Goal: Information Seeking & Learning: Learn about a topic

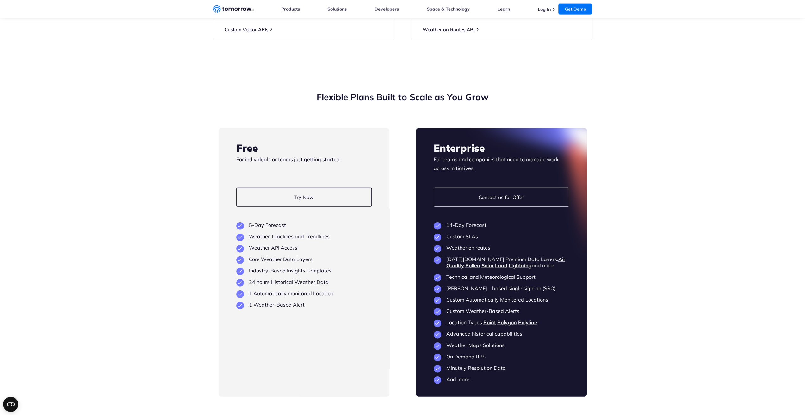
scroll to position [1391, 0]
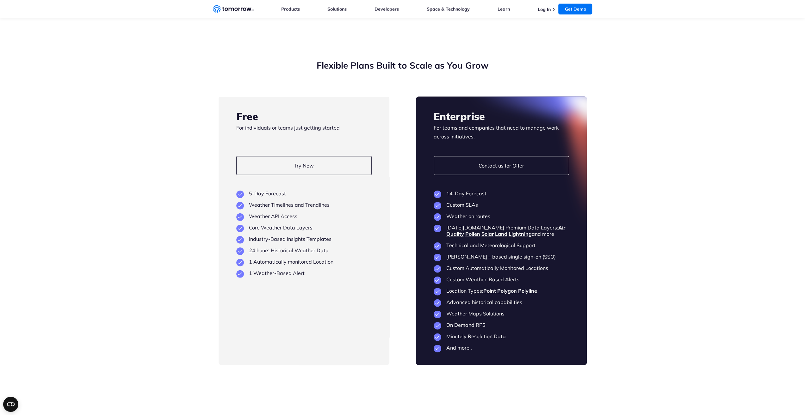
click at [283, 141] on p "For individuals or teams just getting started" at bounding box center [303, 132] width 135 height 18
click at [326, 123] on h3 "Free" at bounding box center [303, 116] width 135 height 14
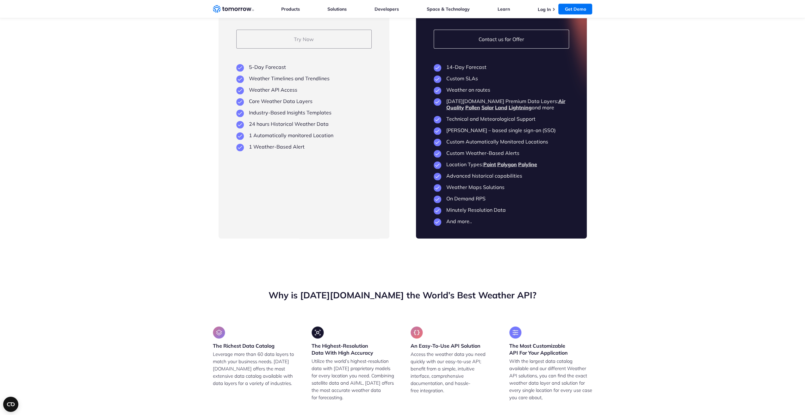
scroll to position [1486, 0]
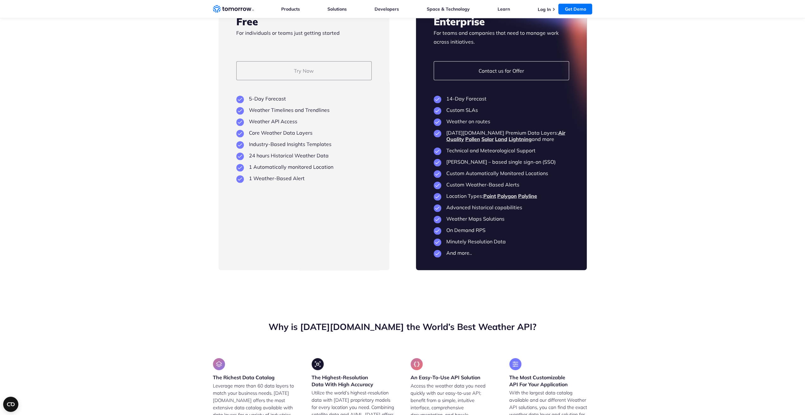
click at [262, 80] on link "Try Now" at bounding box center [303, 70] width 135 height 19
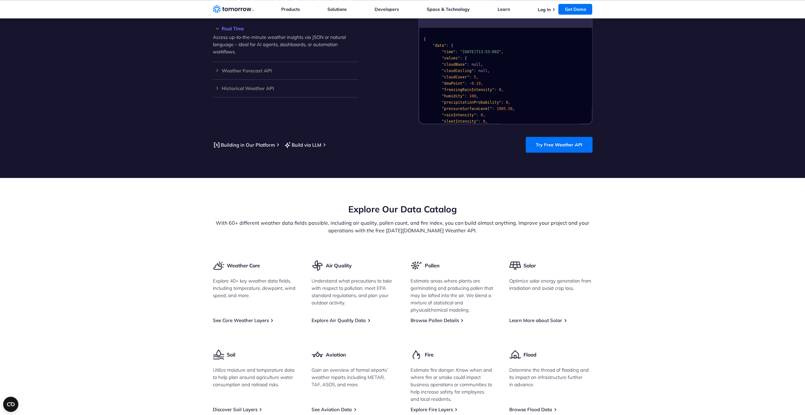
scroll to position [448, 0]
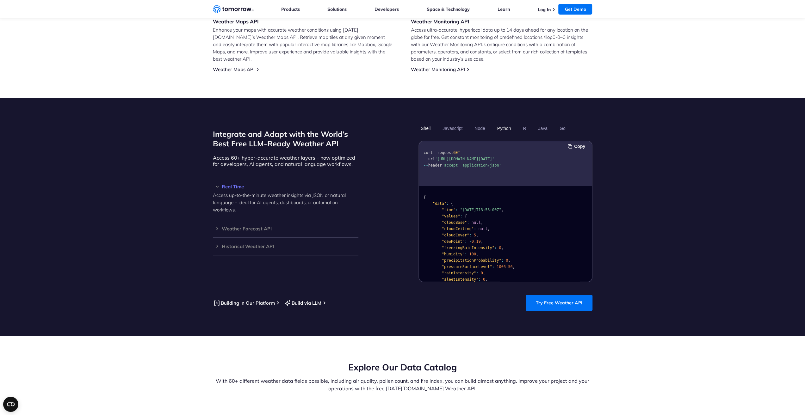
click at [499, 123] on button "Python" at bounding box center [503, 128] width 18 height 11
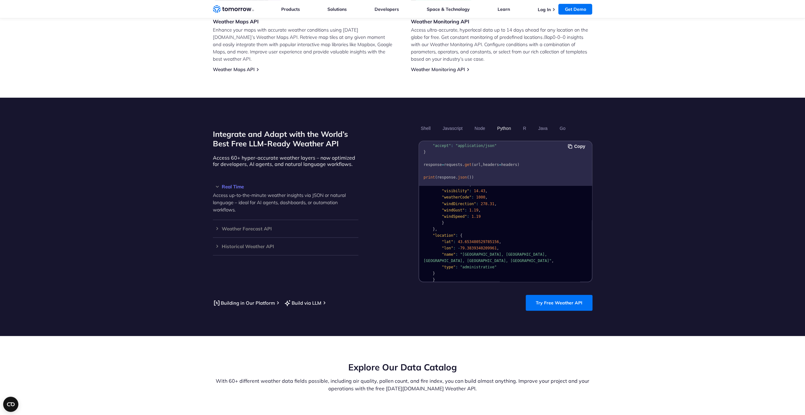
scroll to position [32, 0]
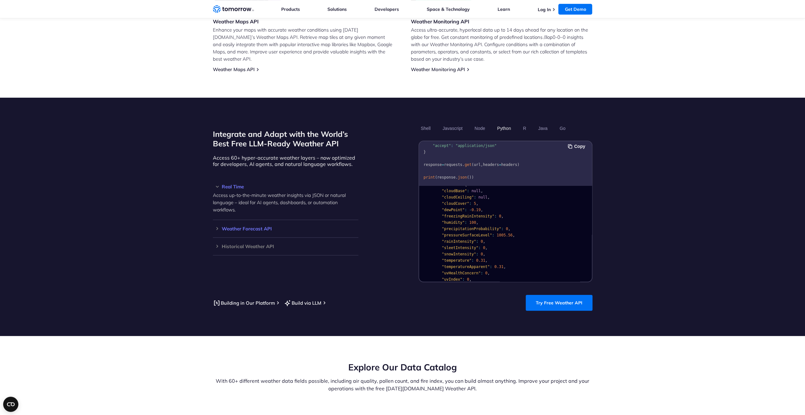
click at [277, 220] on div "Weather Forecast API Access ultra-accurate, hyperlocal data up to 14 days in th…" at bounding box center [285, 229] width 145 height 18
click at [217, 226] on h3 "Weather Forecast API" at bounding box center [285, 228] width 145 height 5
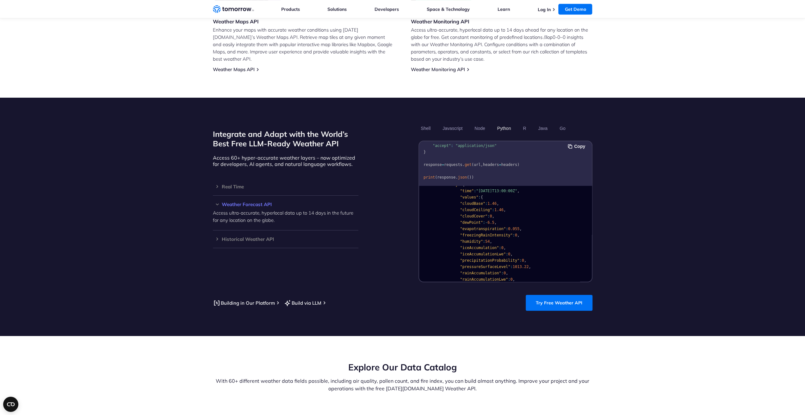
scroll to position [0, 0]
click at [271, 209] on p "Access ultra-accurate, hyperlocal data up to 14 days in the future for any loca…" at bounding box center [285, 216] width 145 height 15
click at [257, 202] on h3 "Weather Forecast API" at bounding box center [285, 204] width 145 height 5
click at [510, 123] on button "Python" at bounding box center [503, 128] width 18 height 11
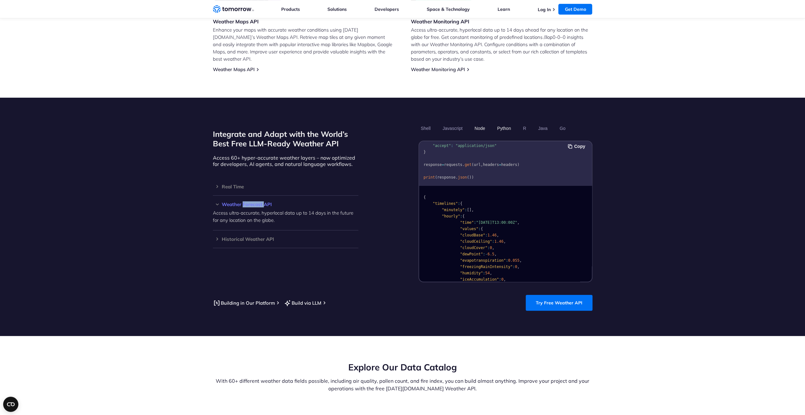
click at [482, 123] on button "Node" at bounding box center [479, 128] width 15 height 11
click at [501, 123] on button "Python" at bounding box center [503, 128] width 18 height 11
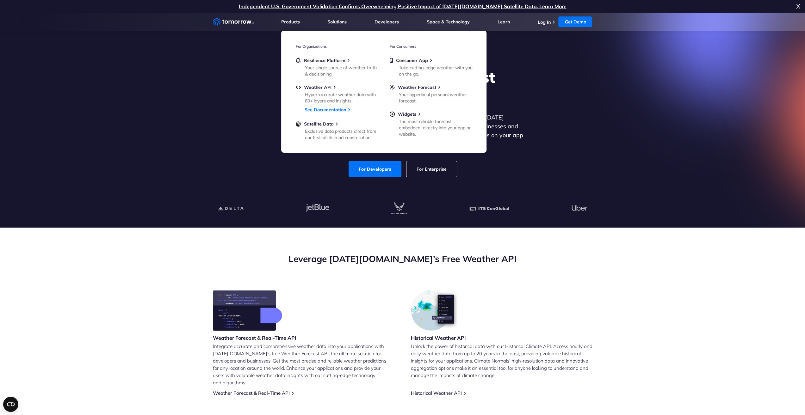
click at [287, 21] on link "Products" at bounding box center [290, 22] width 19 height 6
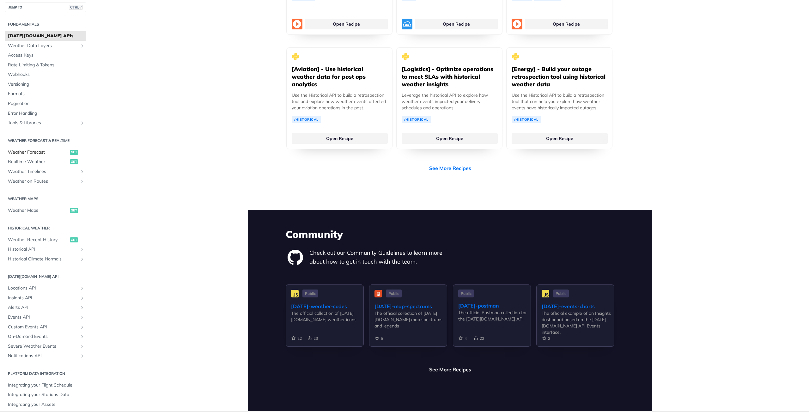
scroll to position [1212, 0]
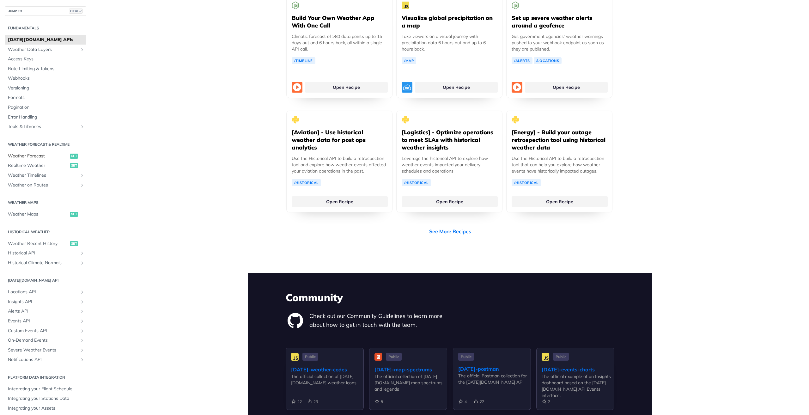
click at [35, 157] on span "Weather Forecast" at bounding box center [38, 156] width 60 height 6
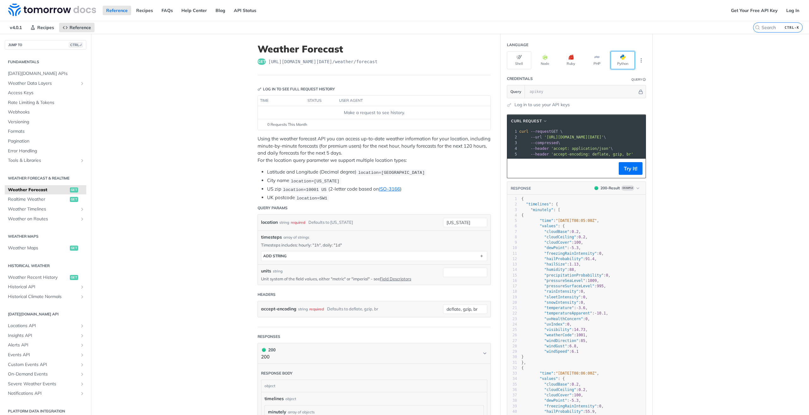
click at [622, 53] on button "Python" at bounding box center [623, 60] width 24 height 18
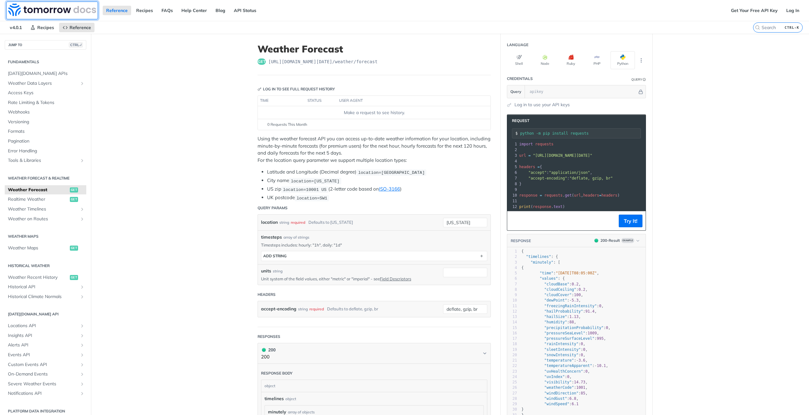
click at [42, 12] on img at bounding box center [52, 9] width 88 height 13
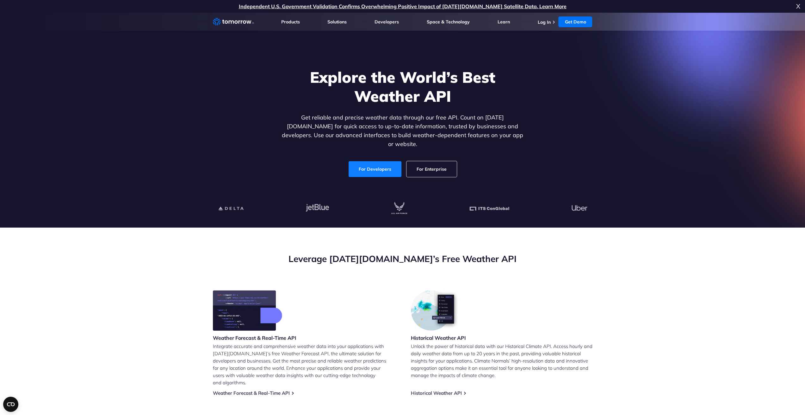
click at [365, 165] on link "For Developers" at bounding box center [374, 169] width 53 height 16
click at [426, 162] on link "For Enterprise" at bounding box center [431, 169] width 50 height 16
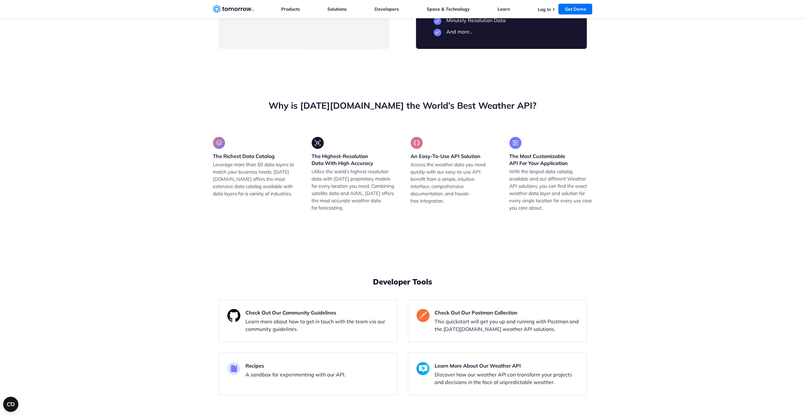
scroll to position [1770, 0]
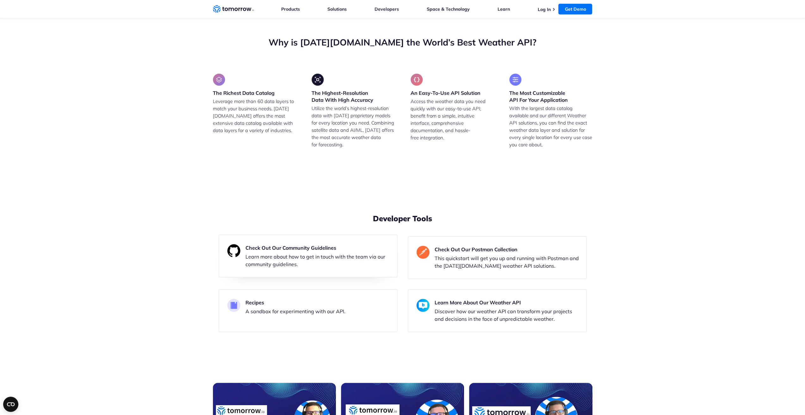
click at [282, 252] on h3 "Check Out Our Community Guidelines" at bounding box center [318, 248] width 147 height 8
